Goal: Find specific page/section: Find specific page/section

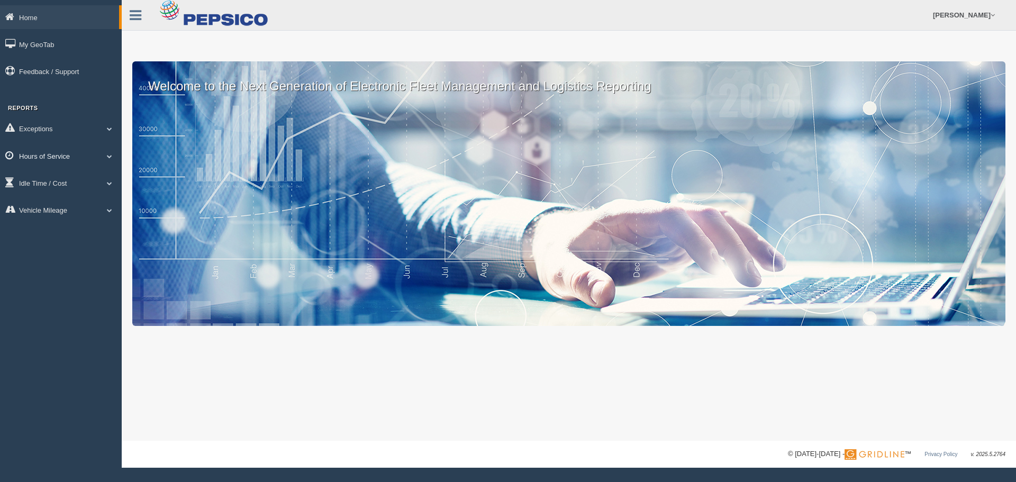
click at [92, 151] on link "Hours of Service" at bounding box center [61, 156] width 122 height 24
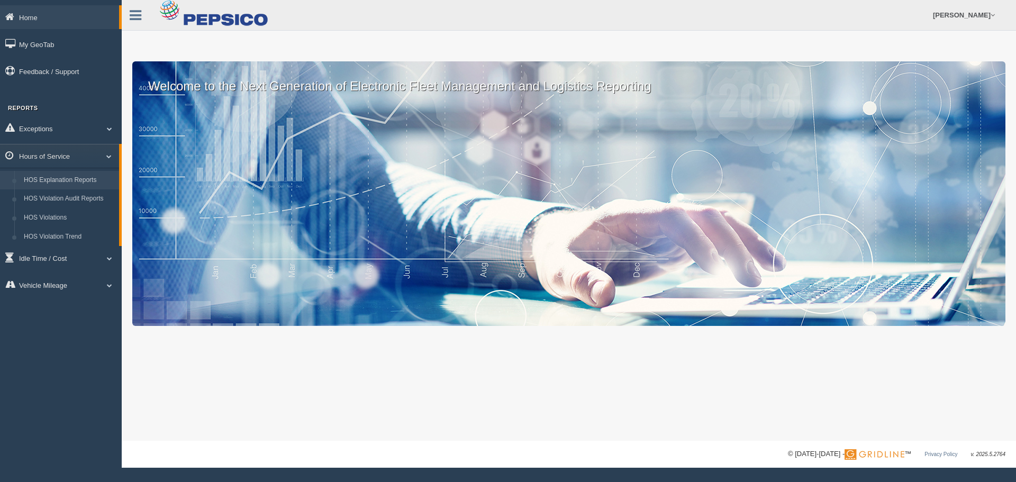
click at [79, 178] on link "HOS Explanation Reports" at bounding box center [69, 180] width 100 height 19
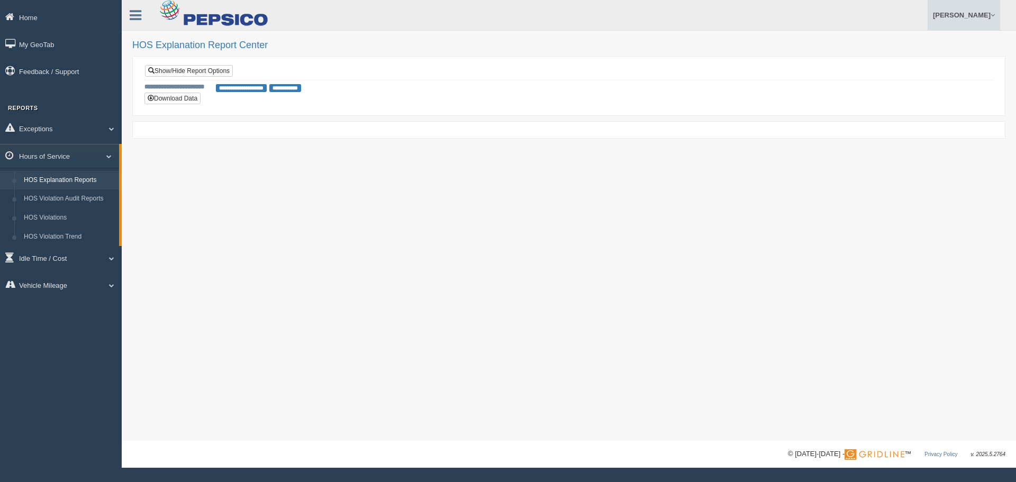
click at [953, 22] on link "[PERSON_NAME]" at bounding box center [964, 15] width 73 height 30
click at [907, 62] on link "Log Off" at bounding box center [941, 63] width 115 height 22
